Goal: Transaction & Acquisition: Obtain resource

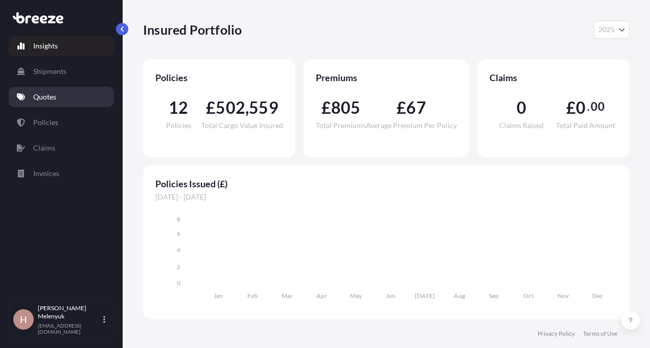
click at [52, 106] on link "Quotes" at bounding box center [61, 97] width 105 height 20
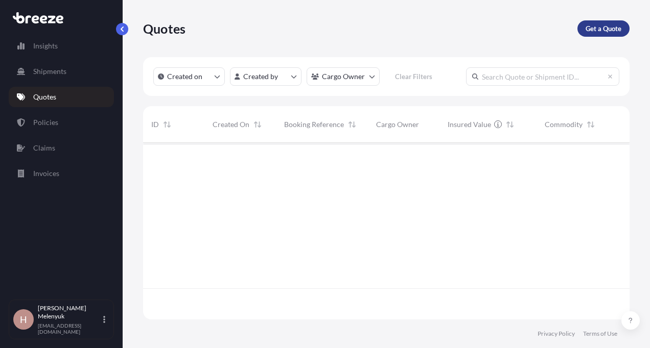
scroll to position [206, 479]
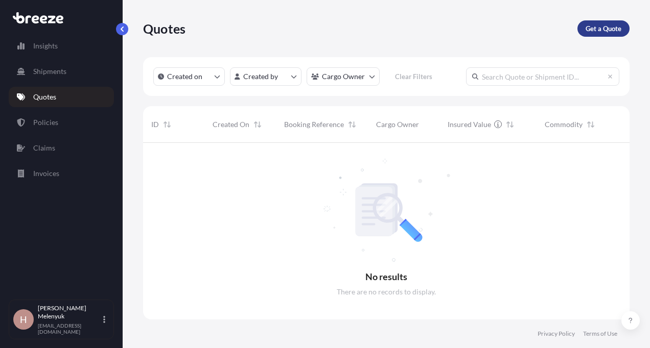
click at [604, 33] on p "Get a Quote" at bounding box center [603, 29] width 36 height 10
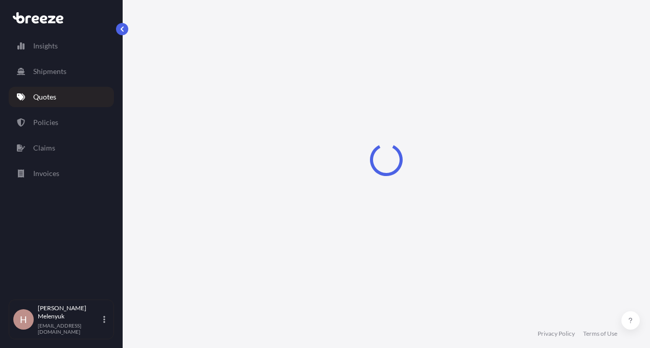
select select "Sea"
select select "1"
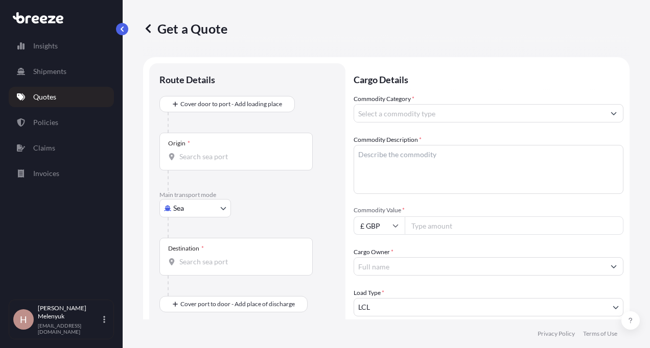
scroll to position [16, 0]
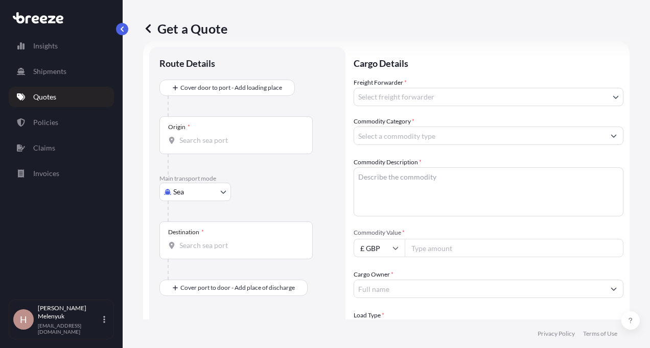
click at [209, 133] on div "Origin *" at bounding box center [235, 135] width 153 height 38
click at [209, 135] on input "Origin *" at bounding box center [239, 140] width 121 height 10
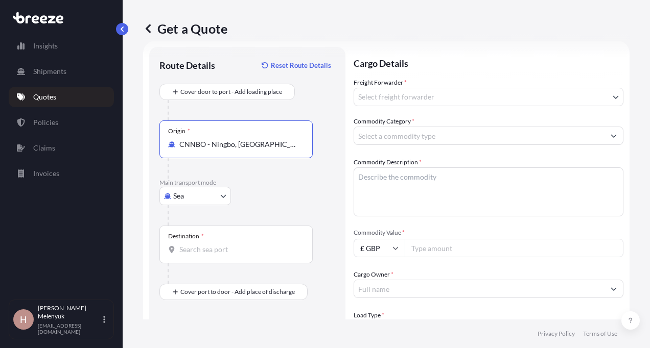
type input "CNNBO - Ningbo, [GEOGRAPHIC_DATA]"
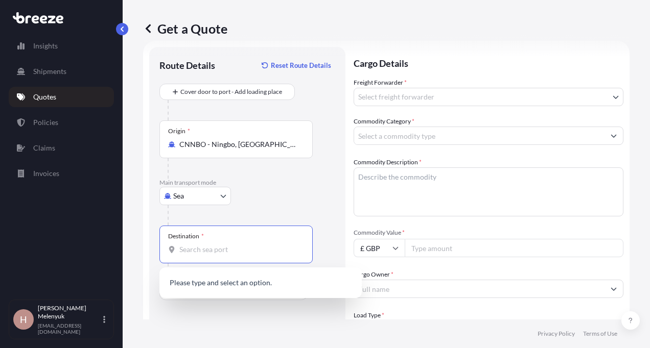
click at [186, 246] on input "Destination *" at bounding box center [239, 250] width 121 height 10
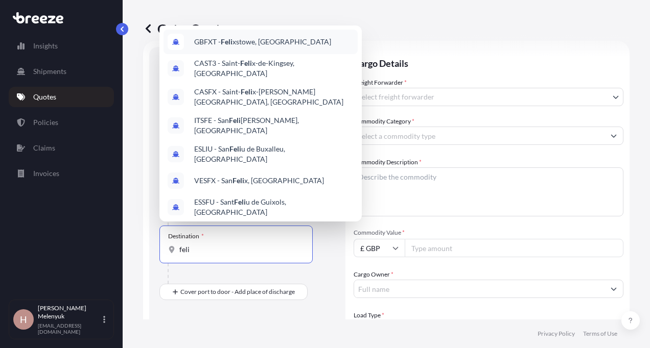
click at [241, 49] on div "GBFXT - Feli xstowe, [GEOGRAPHIC_DATA]" at bounding box center [260, 42] width 194 height 25
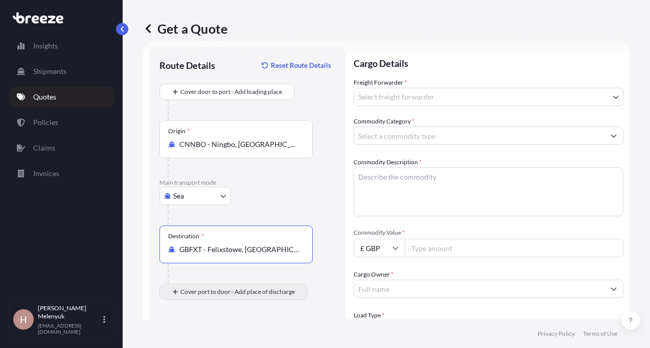
type input "GBFXT - Felixstowe, [GEOGRAPHIC_DATA]"
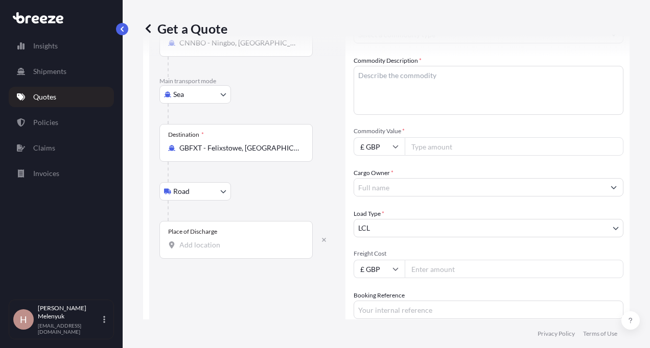
scroll to position [121, 0]
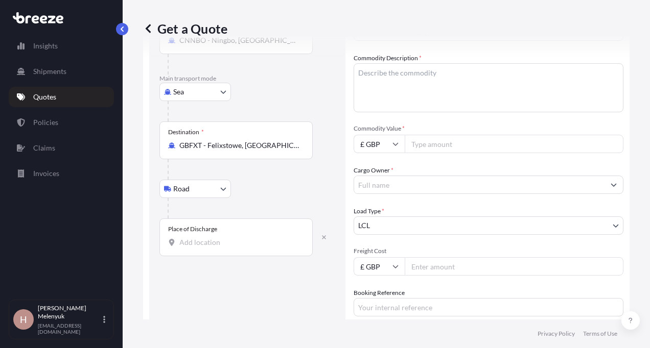
click at [194, 246] on input "Place of Discharge" at bounding box center [239, 243] width 121 height 10
type input "Hounslow TW5, [GEOGRAPHIC_DATA]"
click at [385, 79] on textarea "Commodity Description *" at bounding box center [489, 87] width 270 height 49
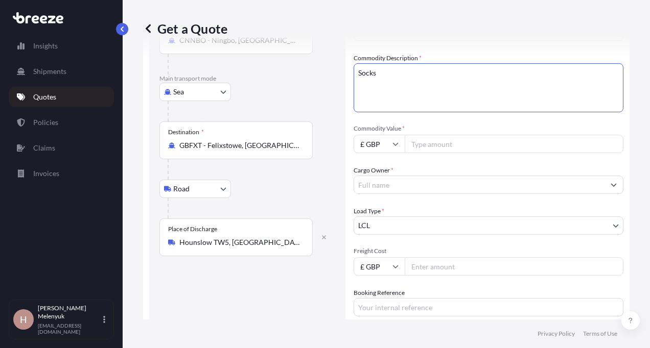
type textarea "Socks"
click at [426, 145] on input "Commodity Value *" at bounding box center [514, 144] width 219 height 18
click at [397, 146] on icon at bounding box center [395, 144] width 6 height 6
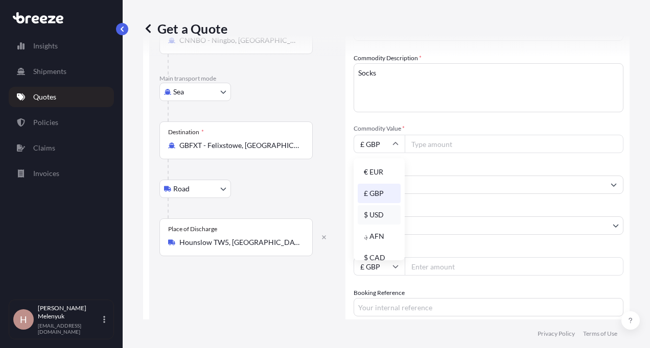
click at [375, 209] on div "$ USD" at bounding box center [379, 214] width 43 height 19
type input "$ USD"
click at [425, 150] on input "Commodity Value *" at bounding box center [514, 144] width 219 height 18
type input "2"
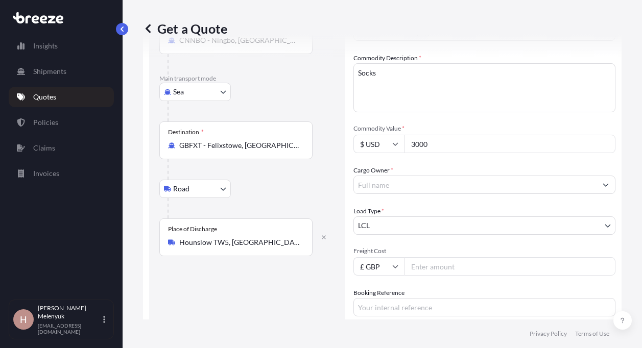
click at [403, 189] on input "Cargo Owner *" at bounding box center [475, 185] width 243 height 18
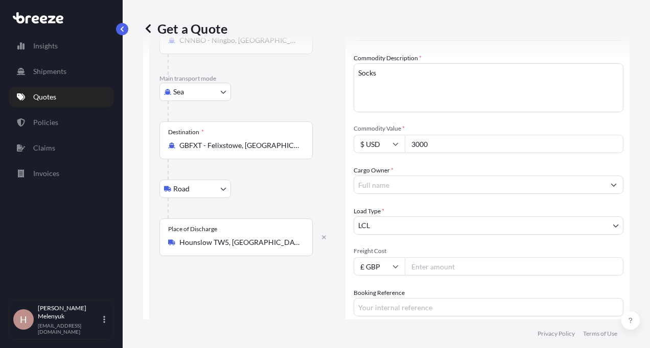
drag, startPoint x: 435, startPoint y: 142, endPoint x: 397, endPoint y: 140, distance: 37.8
click at [397, 140] on div "$ USD 3000" at bounding box center [489, 144] width 270 height 18
paste input "2772."
type input "2772.00"
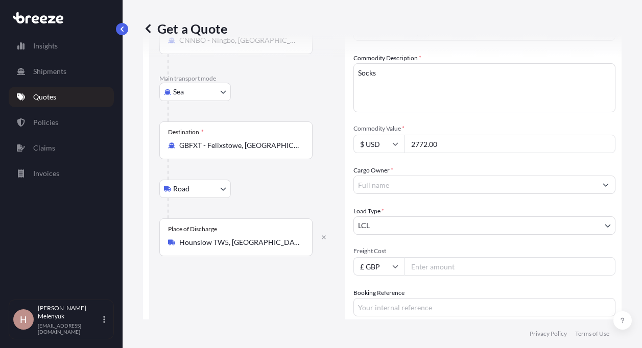
click at [378, 186] on input "Cargo Owner *" at bounding box center [475, 185] width 243 height 18
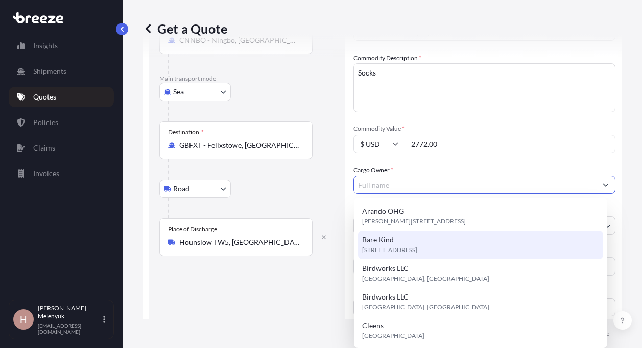
click at [392, 245] on span "[STREET_ADDRESS]" at bounding box center [389, 250] width 55 height 10
type input "Bare Kind"
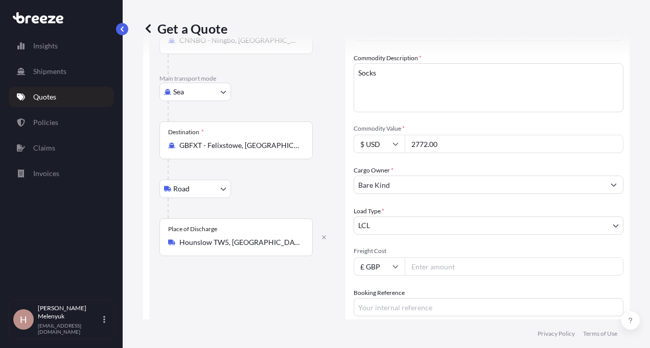
click at [418, 267] on input "Freight Cost" at bounding box center [514, 266] width 219 height 18
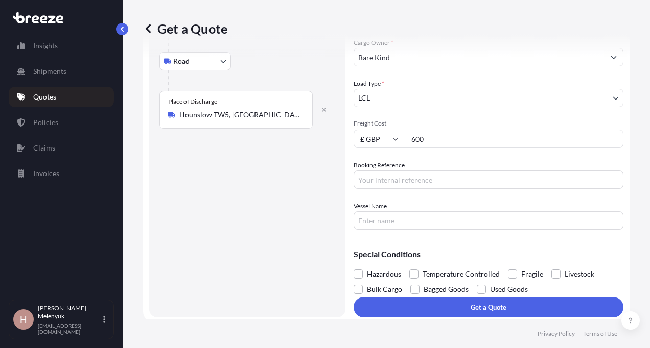
scroll to position [252, 0]
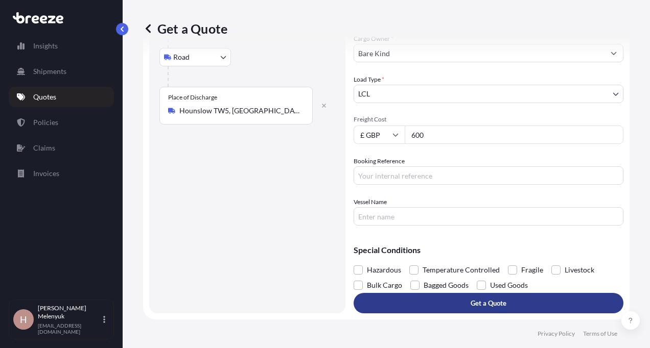
type input "600"
click at [471, 302] on p "Get a Quote" at bounding box center [489, 303] width 36 height 10
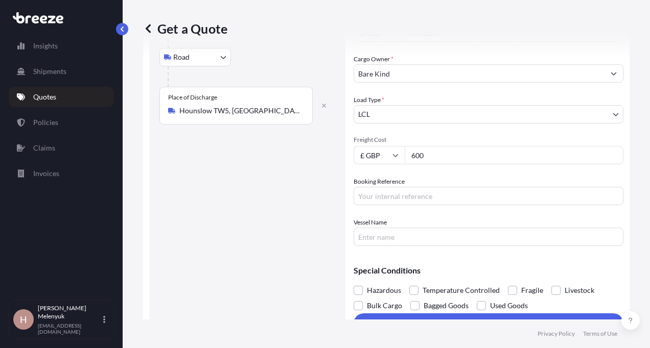
scroll to position [273, 0]
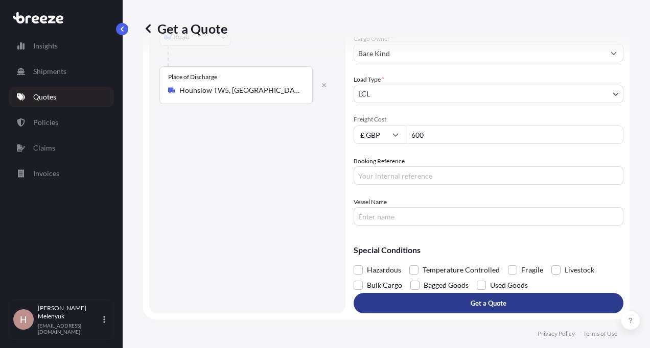
click at [461, 302] on button "Get a Quote" at bounding box center [489, 303] width 270 height 20
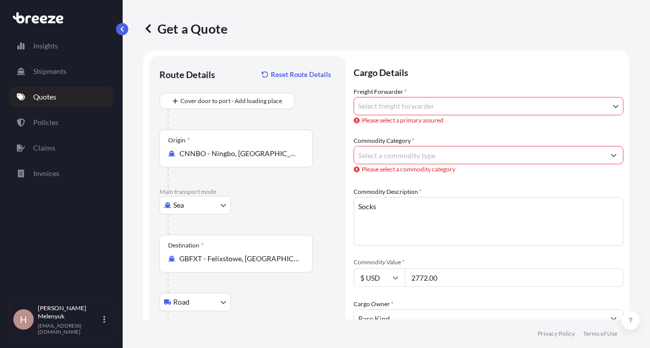
scroll to position [0, 0]
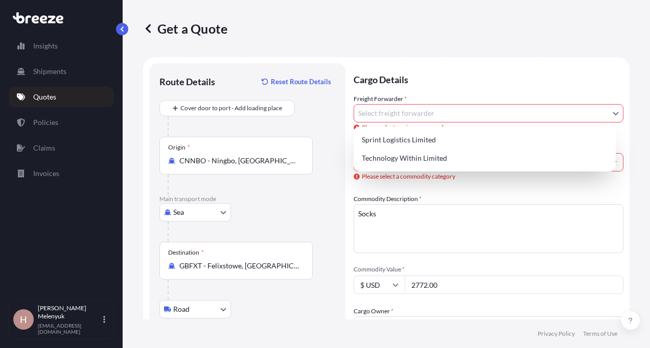
click at [407, 116] on body "Insights Shipments Quotes Policies Claims Invoices H [PERSON_NAME] [EMAIL_ADDRE…" at bounding box center [325, 174] width 650 height 348
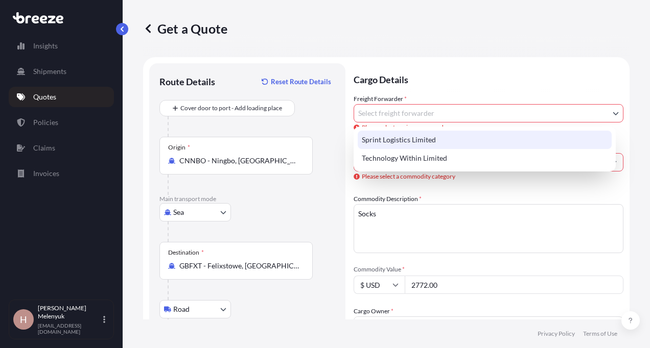
click at [417, 146] on div "Sprint Logistics Limited" at bounding box center [485, 140] width 254 height 18
select select "31705"
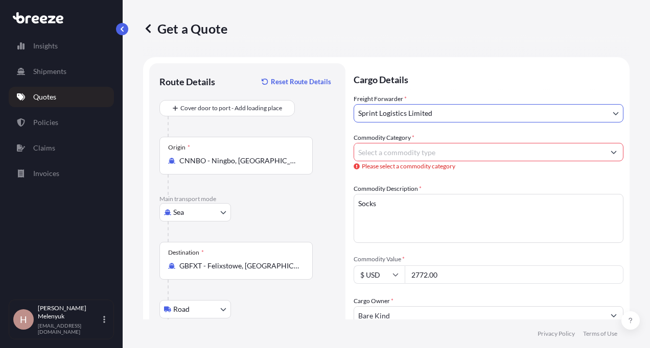
click at [415, 151] on input "Commodity Category *" at bounding box center [479, 152] width 250 height 18
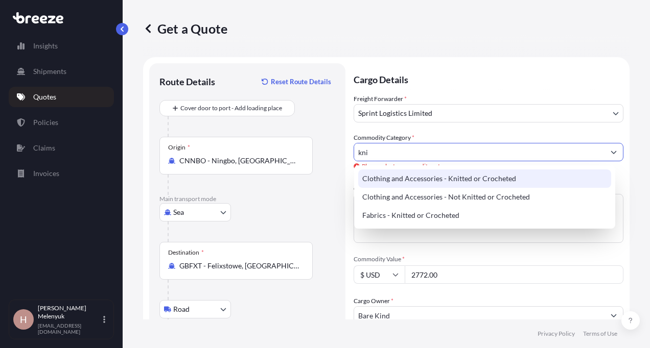
click at [422, 175] on div "Clothing and Accessories - Knitted or Crocheted" at bounding box center [484, 179] width 253 height 18
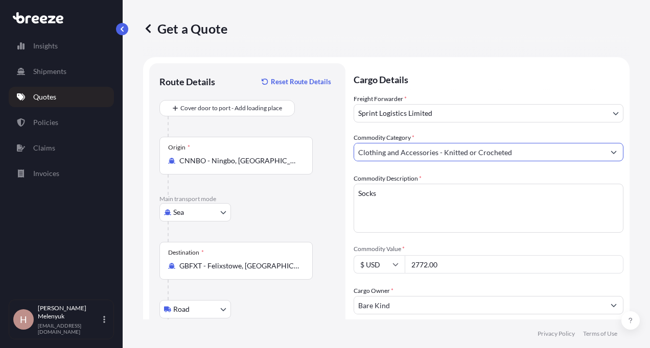
scroll to position [252, 0]
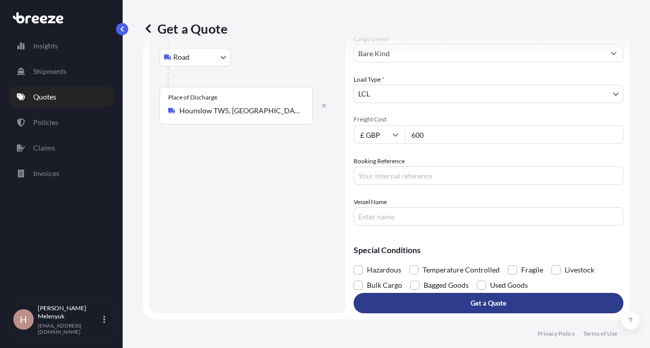
type input "Clothing and Accessories - Knitted or Crocheted"
click at [436, 297] on button "Get a Quote" at bounding box center [489, 303] width 270 height 20
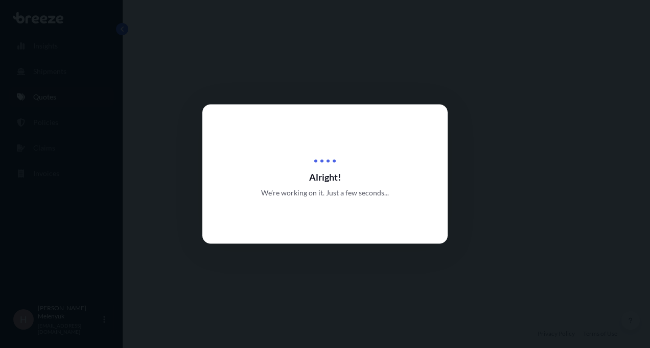
select select "Sea"
select select "Road"
select select "31705"
select select "1"
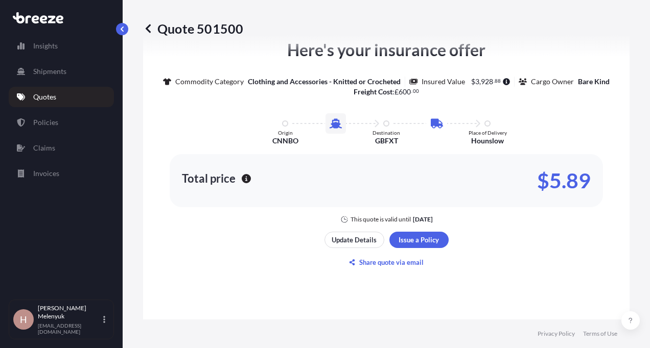
scroll to position [817, 0]
